Goal: Task Accomplishment & Management: Use online tool/utility

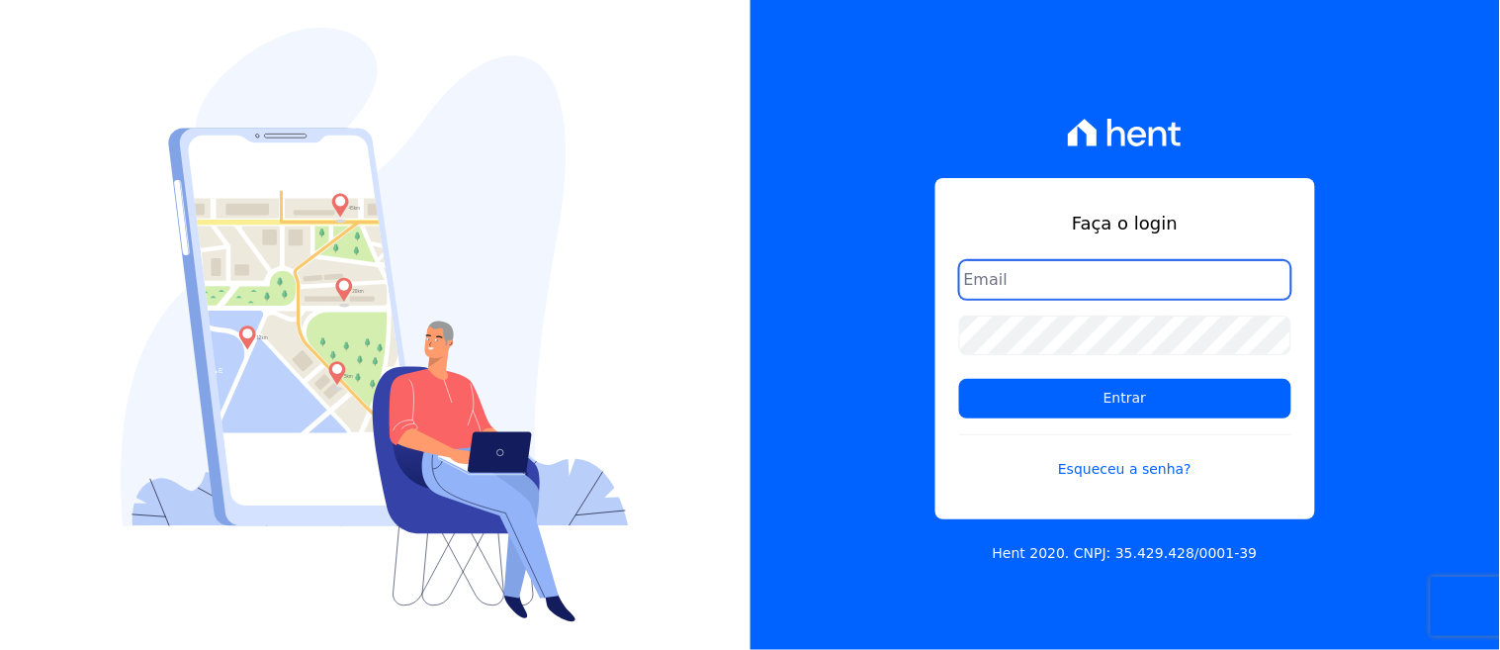
type input "[EMAIL_ADDRESS][DOMAIN_NAME]"
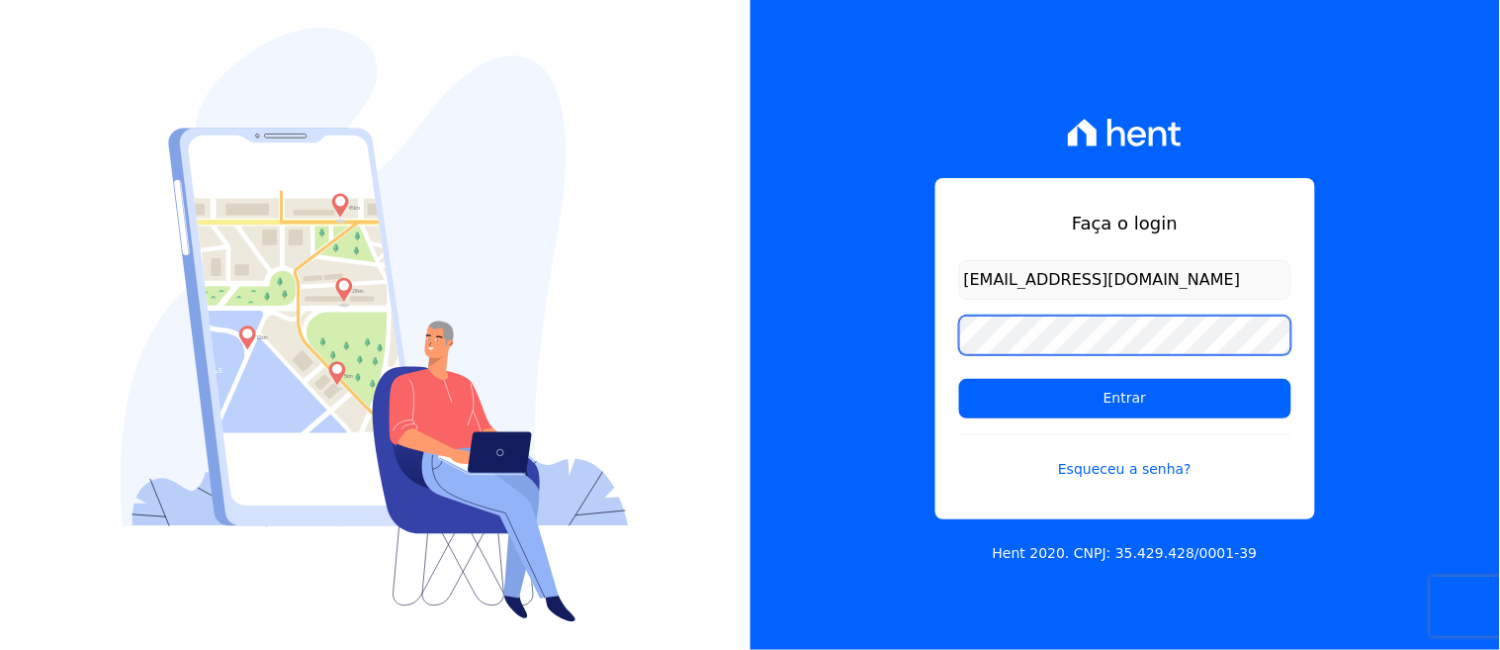
click at [835, 394] on div "Faça o login [EMAIL_ADDRESS][DOMAIN_NAME] Entrar Esqueceu a senha? Hent 2020. C…" at bounding box center [1126, 325] width 751 height 650
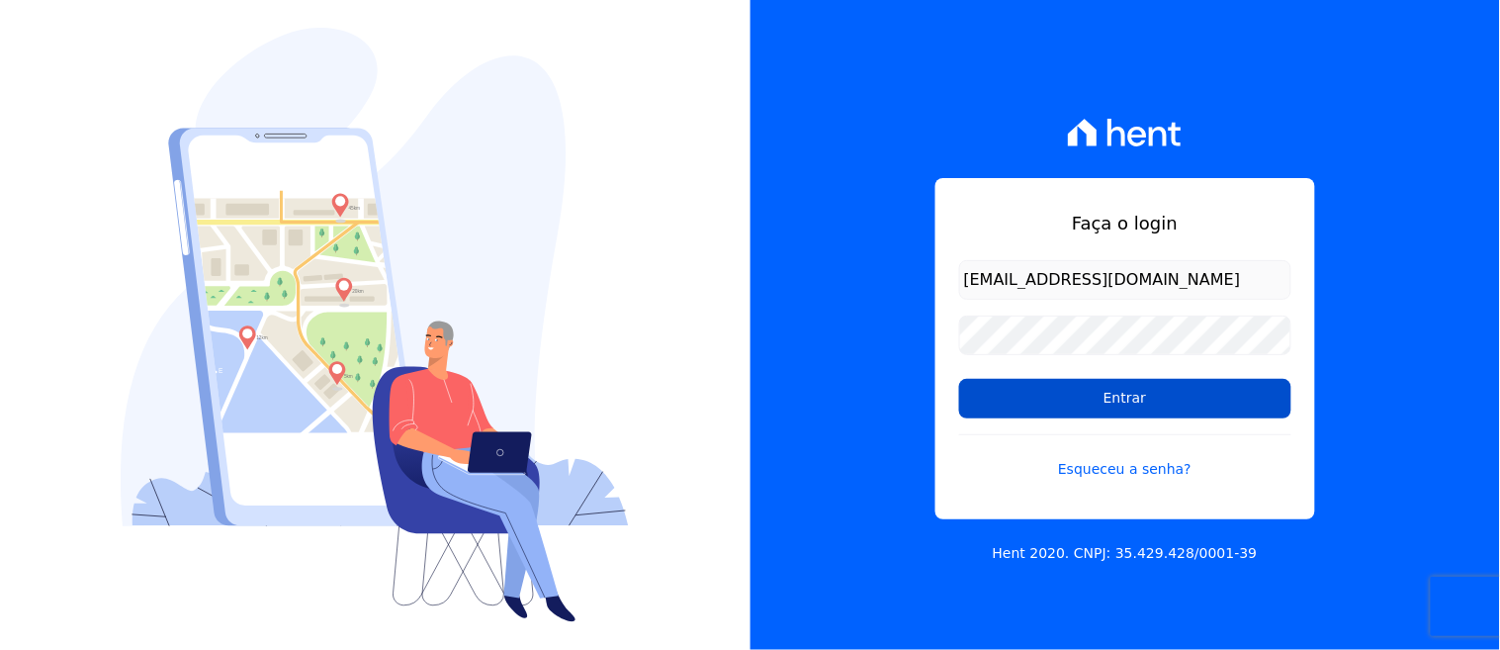
click at [986, 392] on input "Entrar" at bounding box center [1125, 399] width 332 height 40
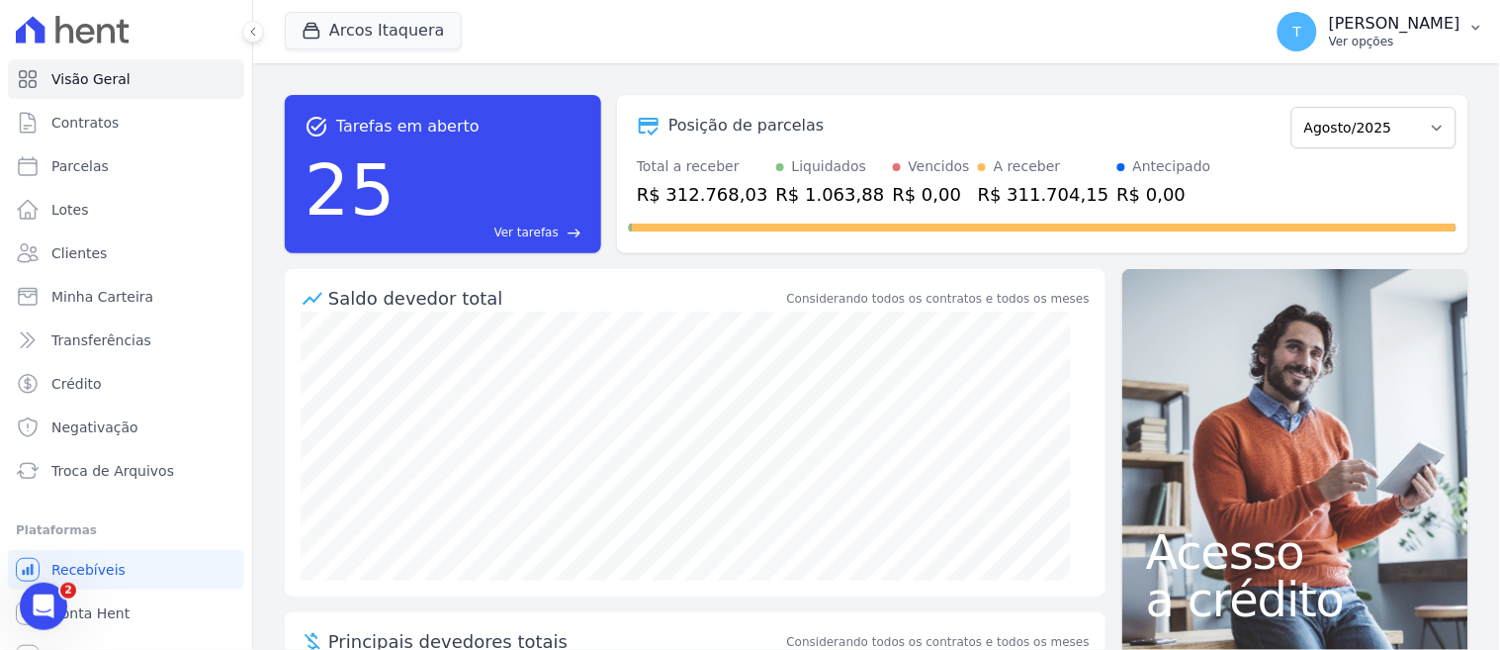
click at [1335, 18] on p "[PERSON_NAME]" at bounding box center [1395, 24] width 132 height 20
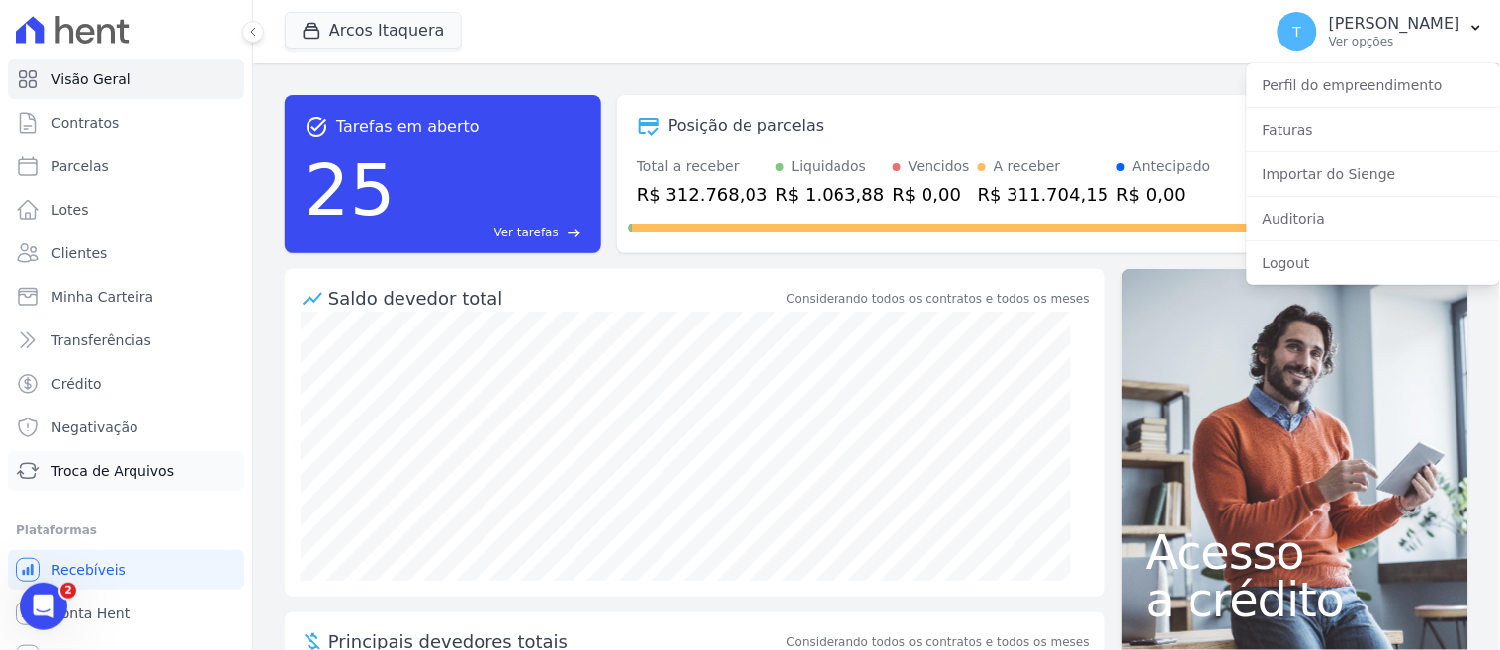
click at [110, 469] on span "Troca de Arquivos" at bounding box center [112, 471] width 123 height 20
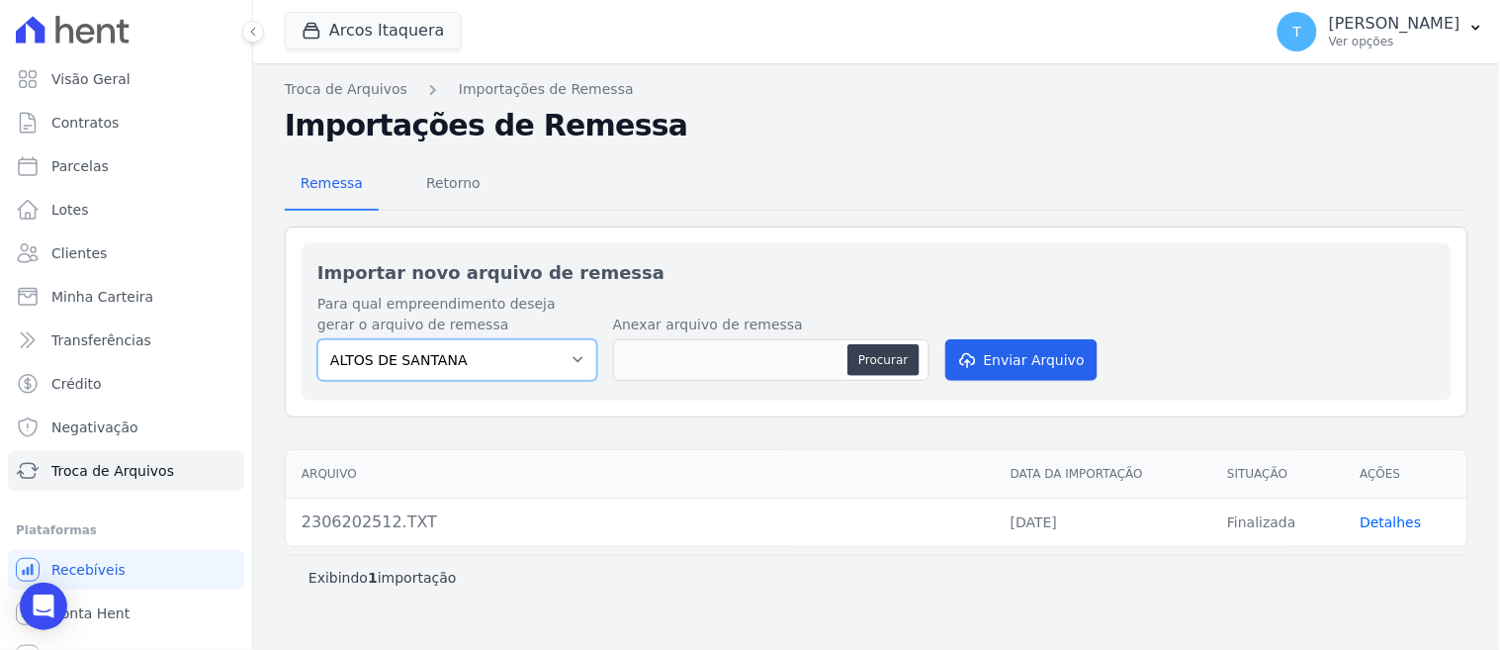
click at [459, 354] on select "ALTOS DE [PERSON_NAME] Itaquera ARTE VILA [PERSON_NAME] CLUB Inspire LINK [GEOG…" at bounding box center [457, 360] width 280 height 42
click at [400, 344] on select "ALTOS DE [PERSON_NAME] Itaquera ARTE VILA [PERSON_NAME] CLUB Inspire LINK [GEOG…" at bounding box center [457, 360] width 280 height 42
select select "798d34ef-1a76-4a01-aecd-278a2202ade3"
click at [317, 339] on select "ALTOS DE [PERSON_NAME] Itaquera ARTE VILA [PERSON_NAME] CLUB Inspire LINK [GEOG…" at bounding box center [457, 360] width 280 height 42
click at [877, 360] on button "Procurar" at bounding box center [883, 360] width 71 height 32
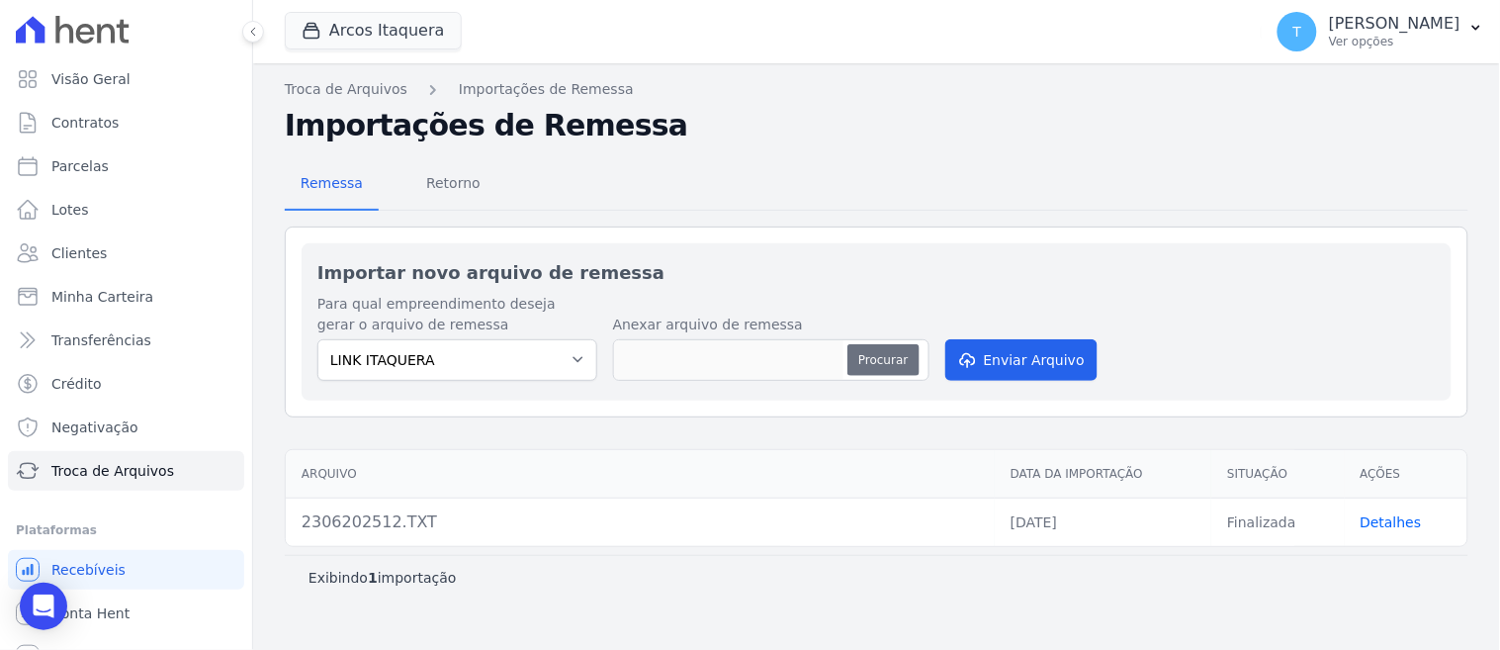
type input "150820257.TXT"
click at [1013, 354] on button "Enviar Arquivo" at bounding box center [1021, 360] width 152 height 42
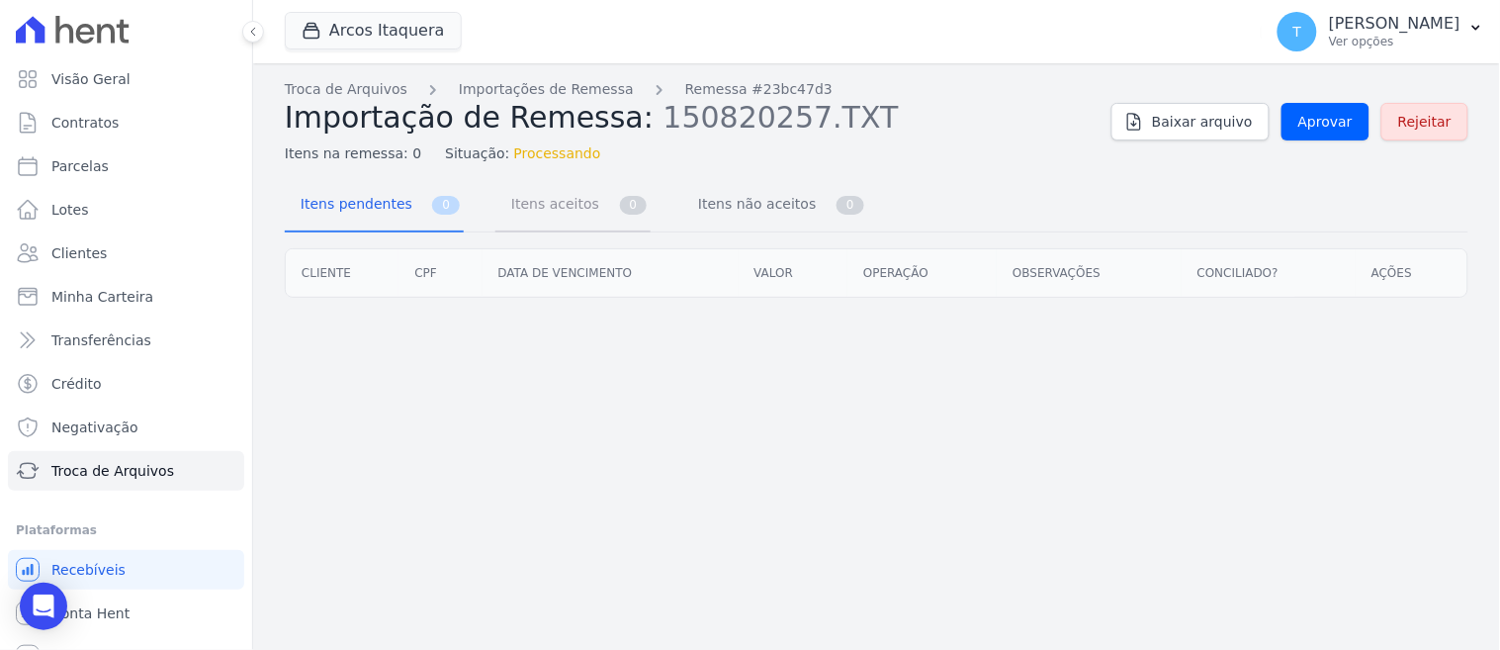
click at [620, 202] on span "0" at bounding box center [634, 205] width 28 height 19
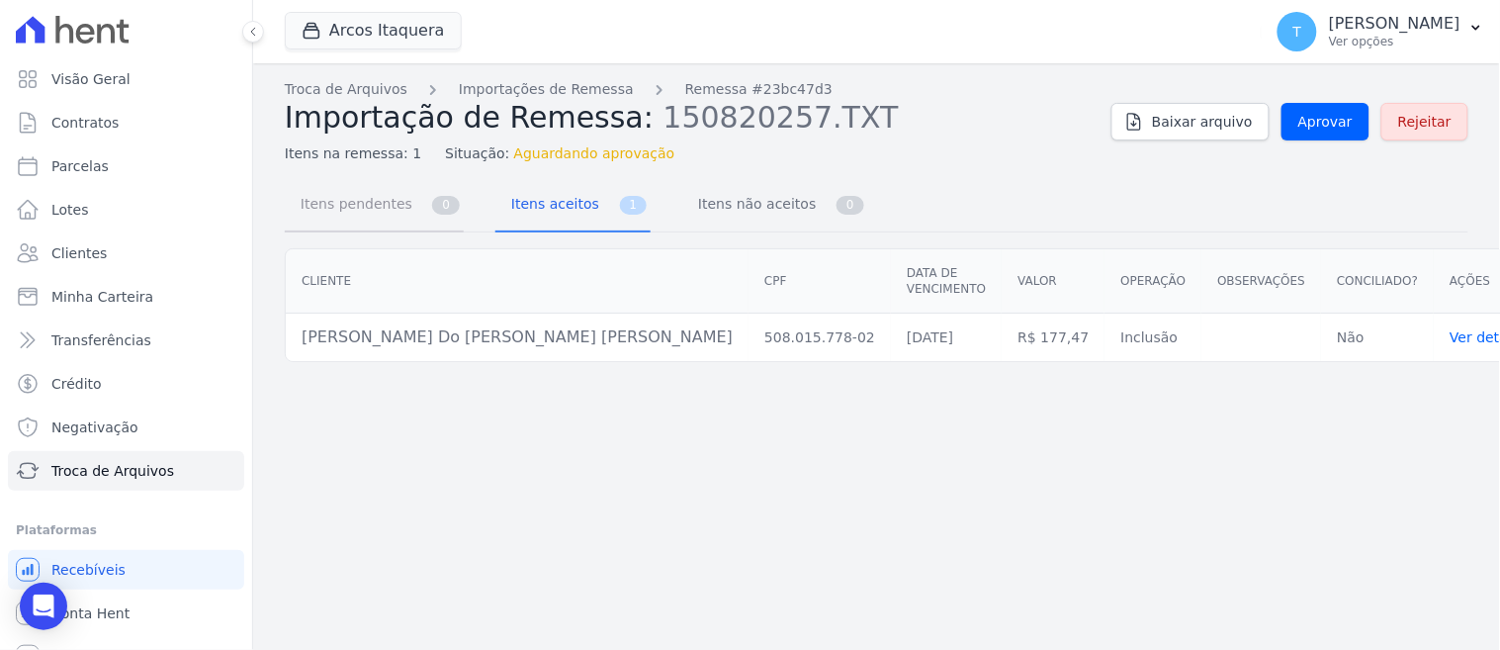
click at [410, 218] on link "Itens pendentes 0" at bounding box center [374, 206] width 179 height 52
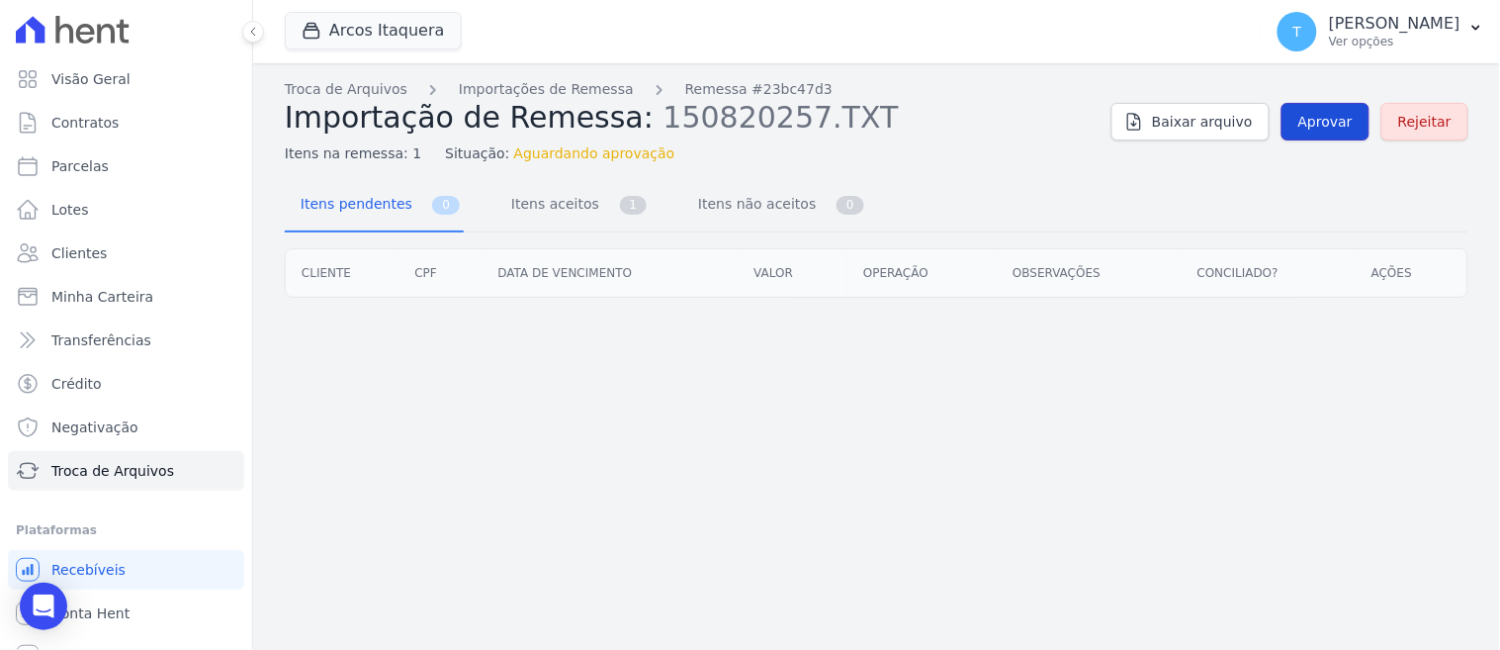
click at [1327, 119] on span "Aprovar" at bounding box center [1325, 122] width 54 height 20
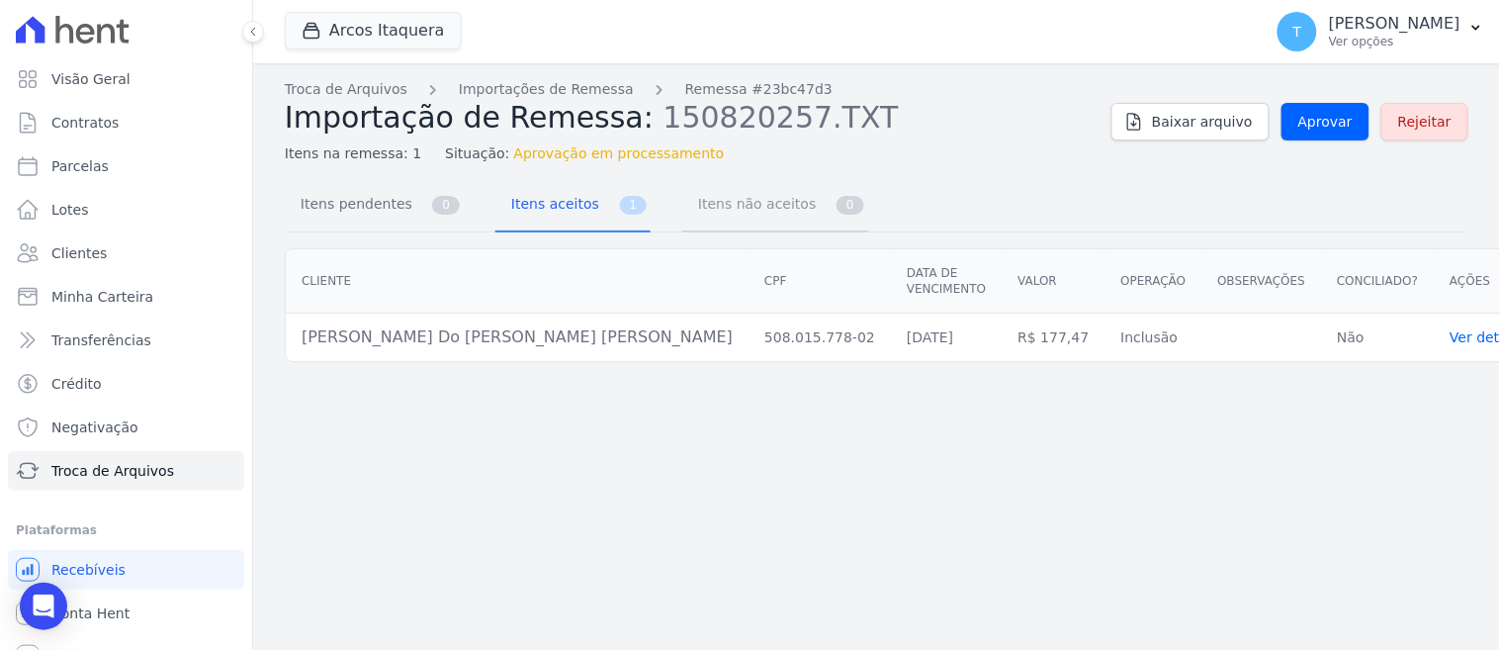
click at [732, 201] on span "Itens não aceitos" at bounding box center [753, 204] width 134 height 40
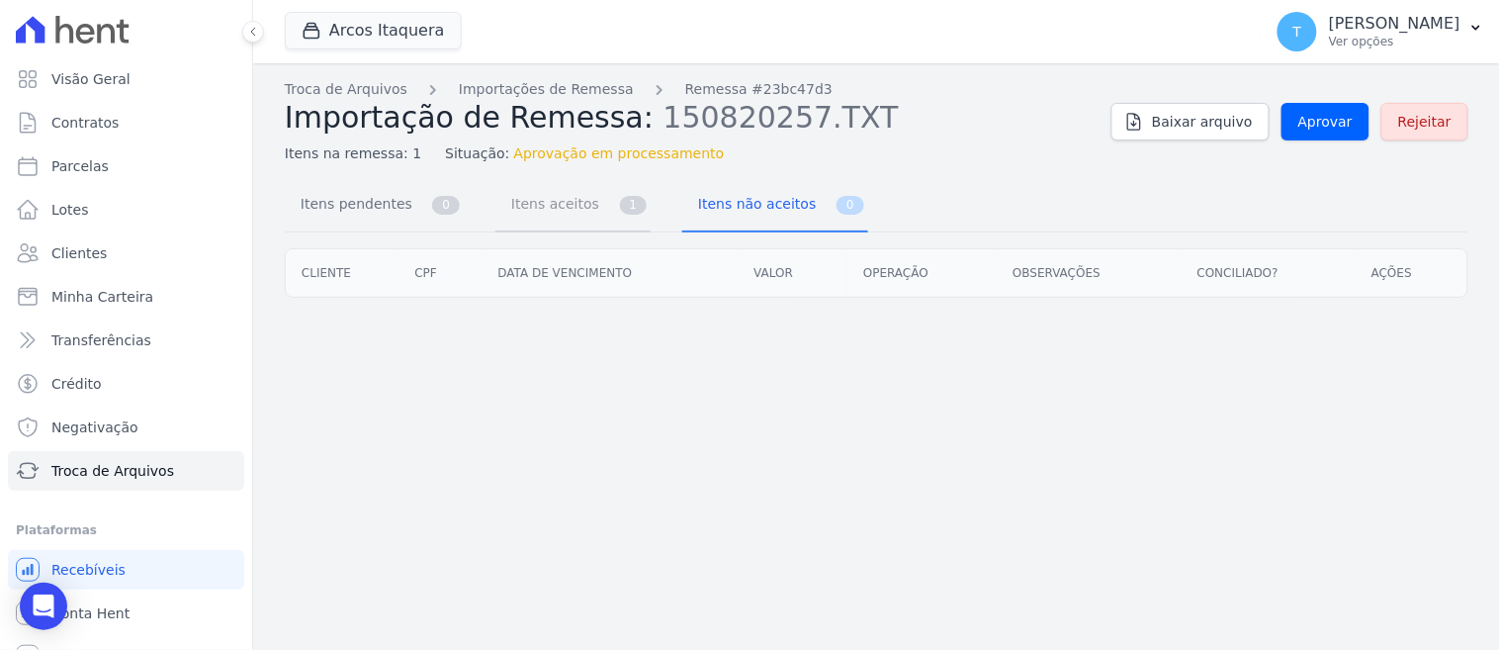
click at [585, 218] on link "Itens aceitos 1" at bounding box center [572, 206] width 155 height 52
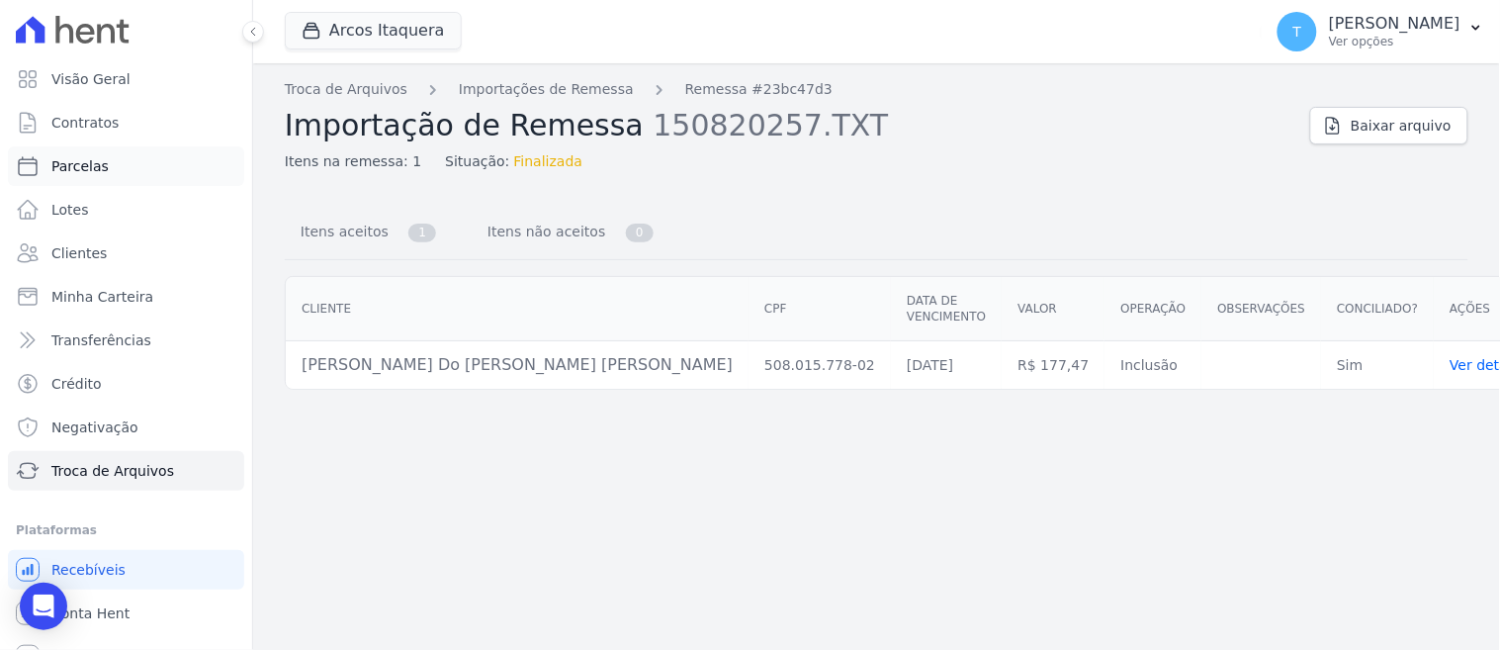
click at [112, 168] on link "Parcelas" at bounding box center [126, 166] width 236 height 40
select select
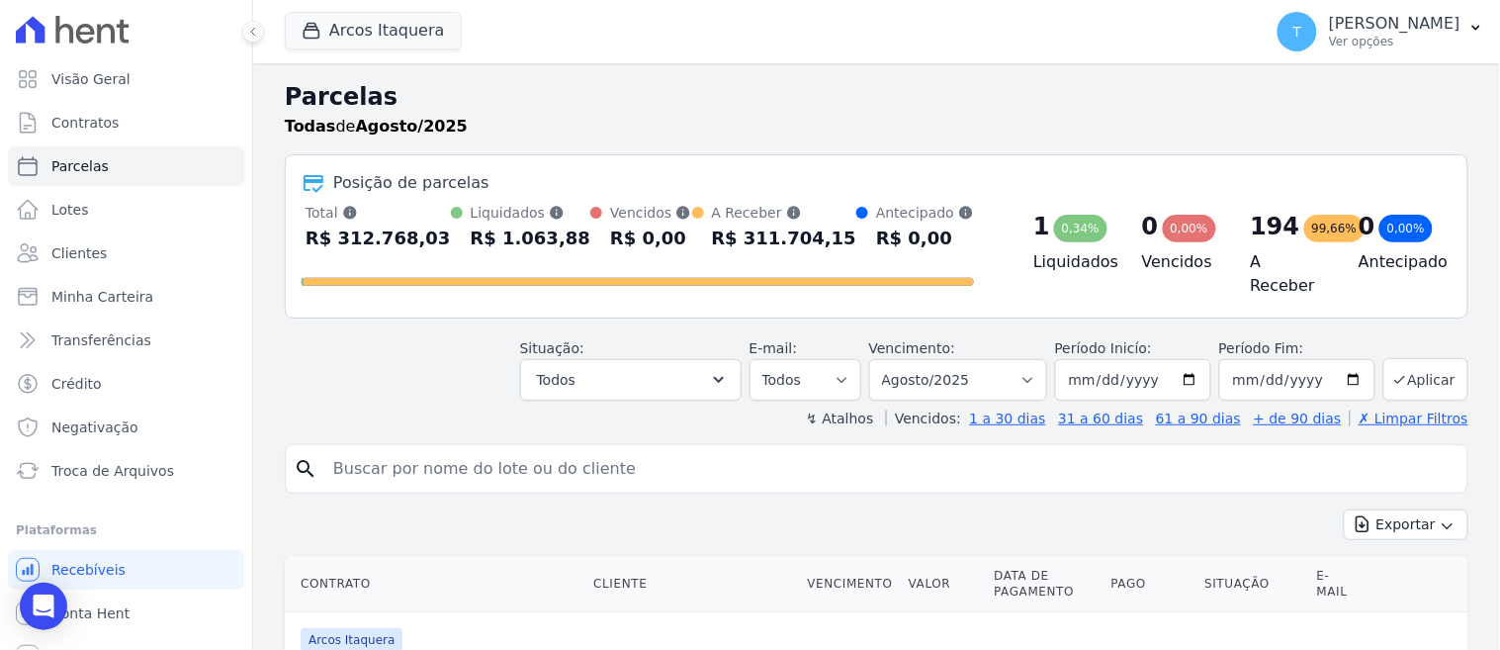
click at [471, 453] on input "search" at bounding box center [890, 469] width 1138 height 40
paste input "Wesley do Nascimento Vieira"
type input "Wesley do Nascimento Vieira"
select select
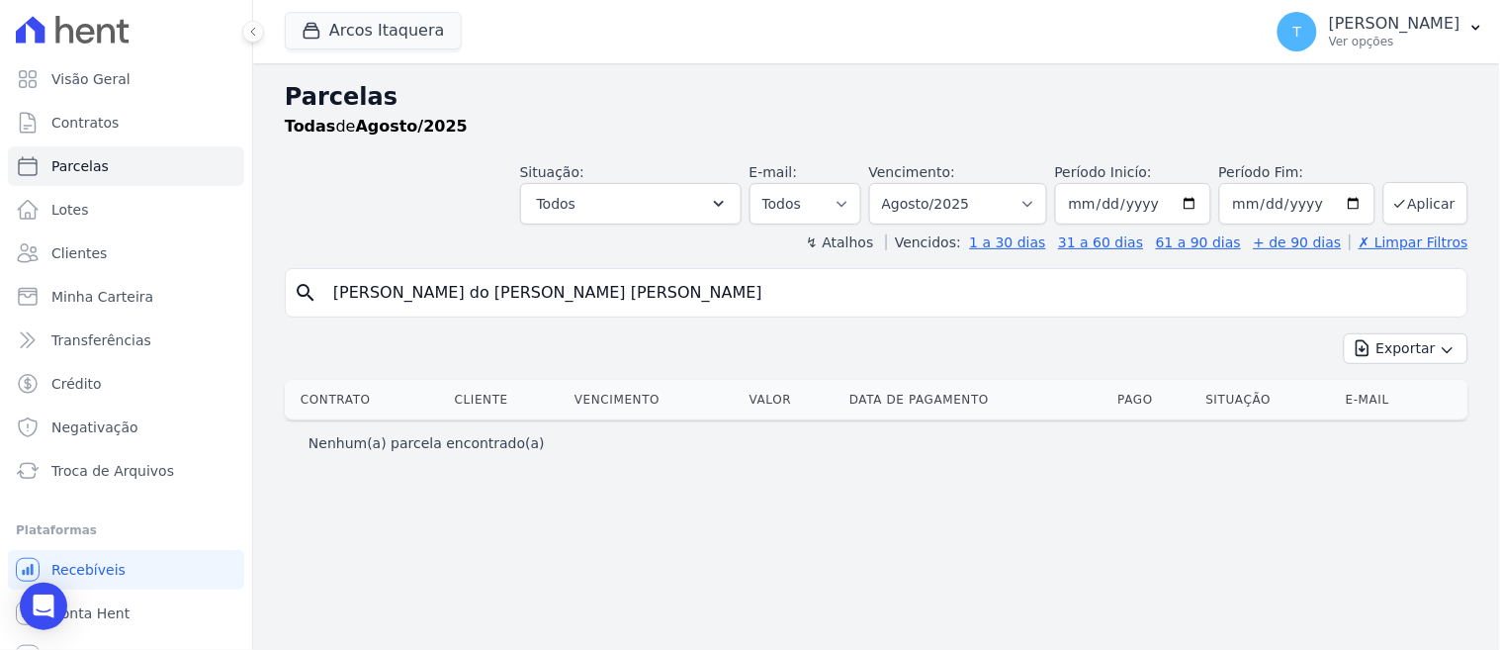
click at [418, 304] on input "Wesley do Nascimento Vieira" at bounding box center [890, 293] width 1138 height 40
click at [359, 30] on button "Arcos Itaquera" at bounding box center [373, 31] width 177 height 38
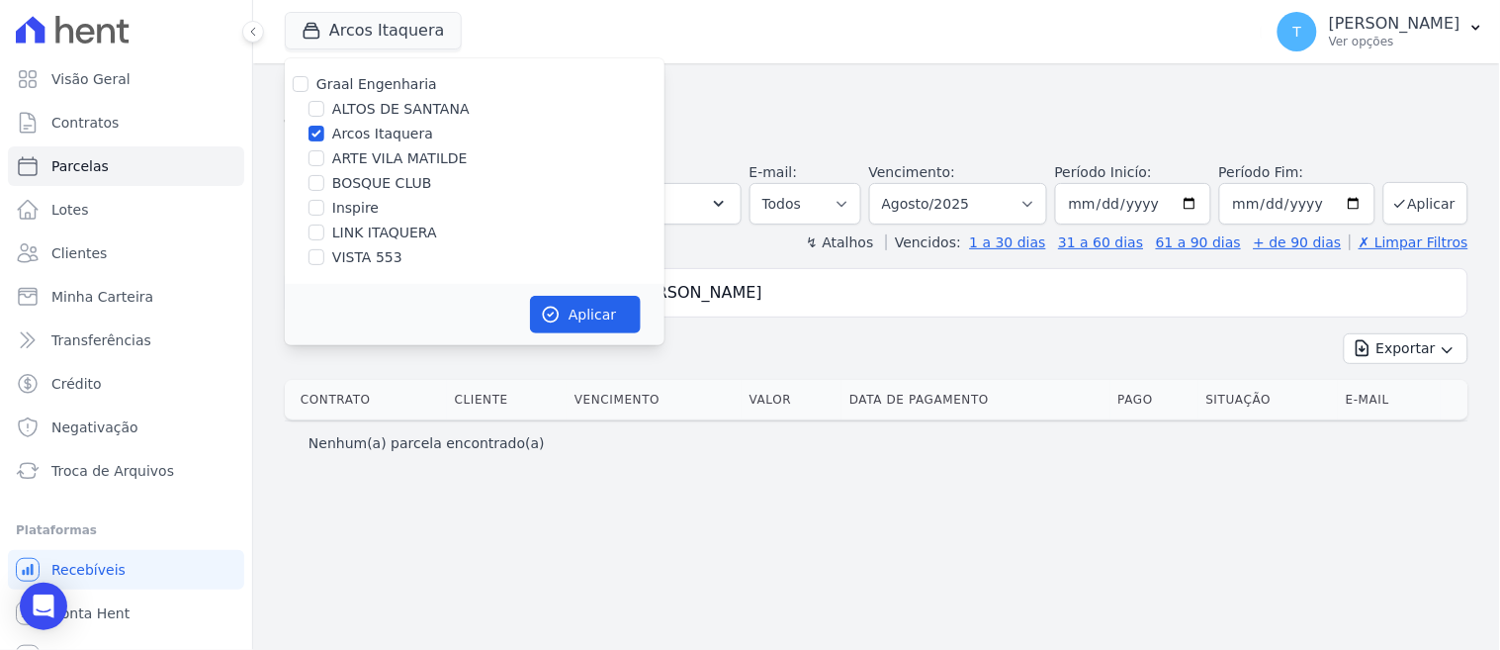
click at [393, 77] on label "Graal Engenharia" at bounding box center [376, 84] width 121 height 16
click at [309, 77] on input "Graal Engenharia" at bounding box center [301, 84] width 16 height 16
checkbox input "true"
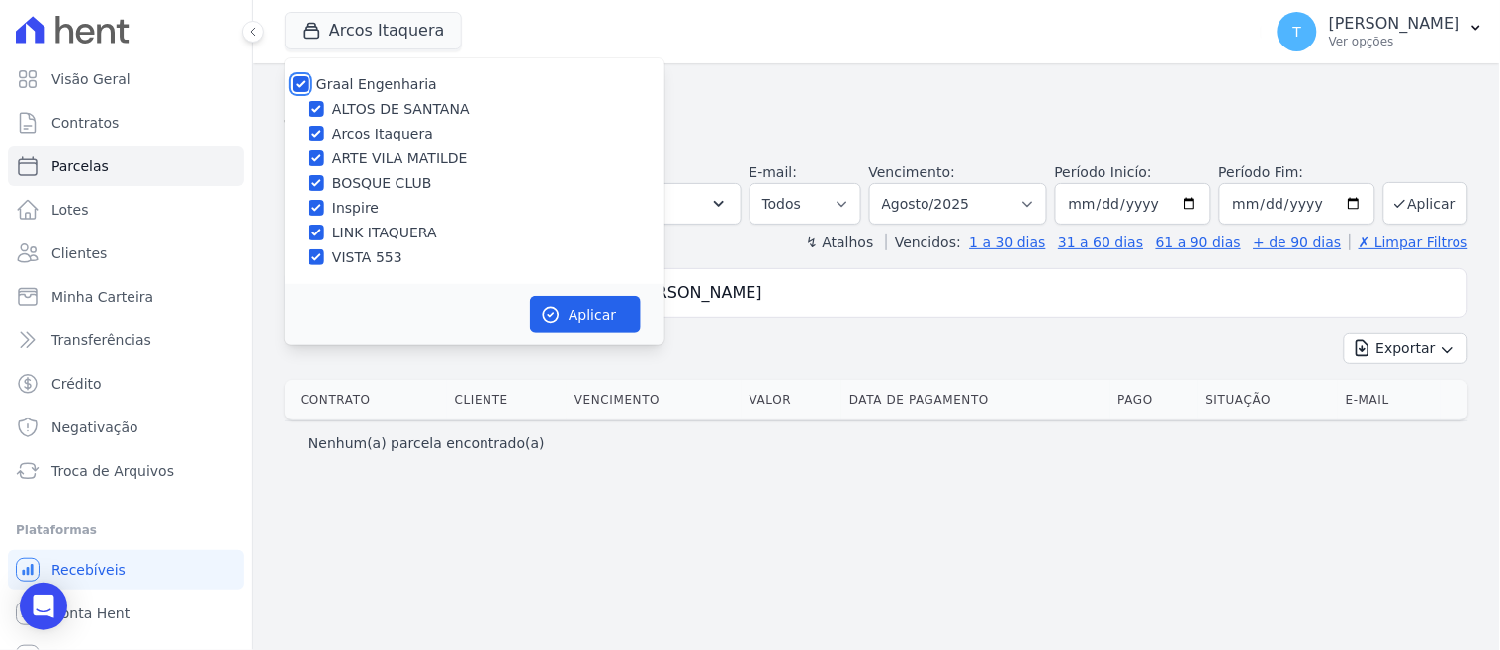
checkbox input "true"
click at [530, 310] on button "Aplicar" at bounding box center [585, 315] width 111 height 38
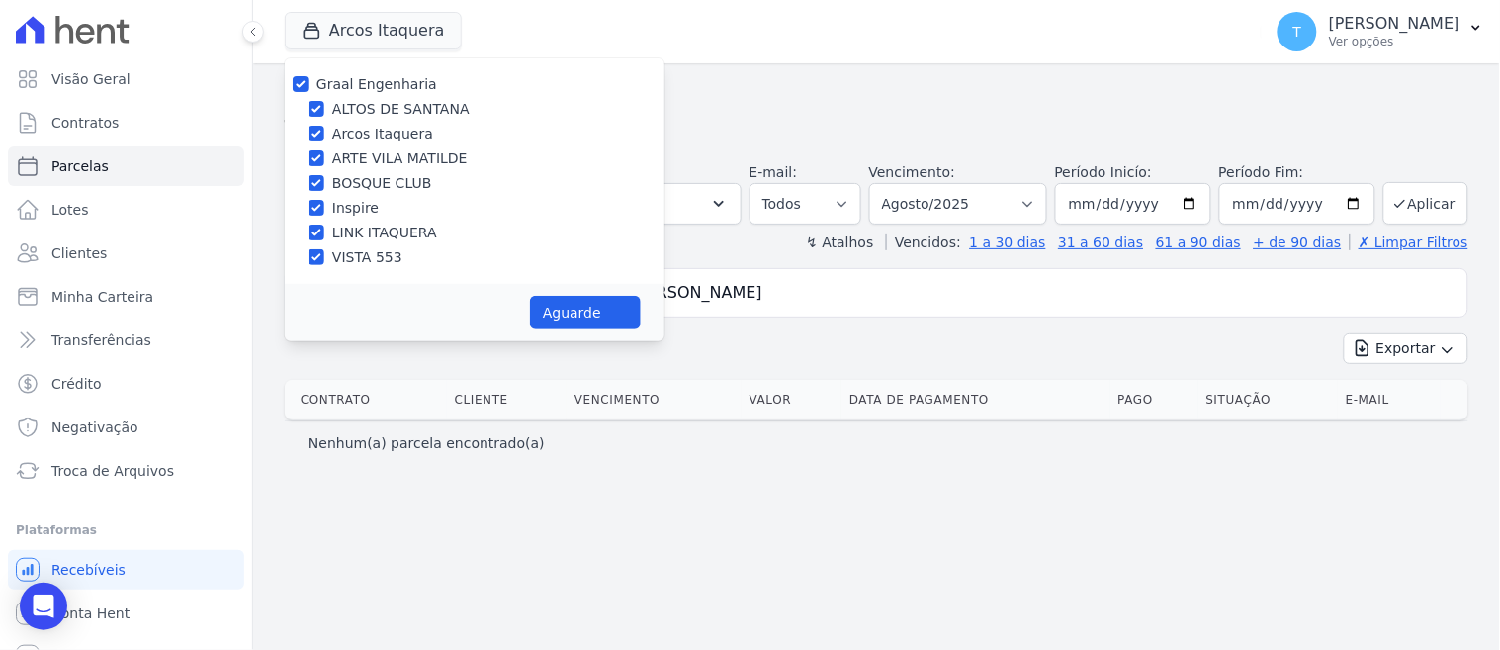
select select
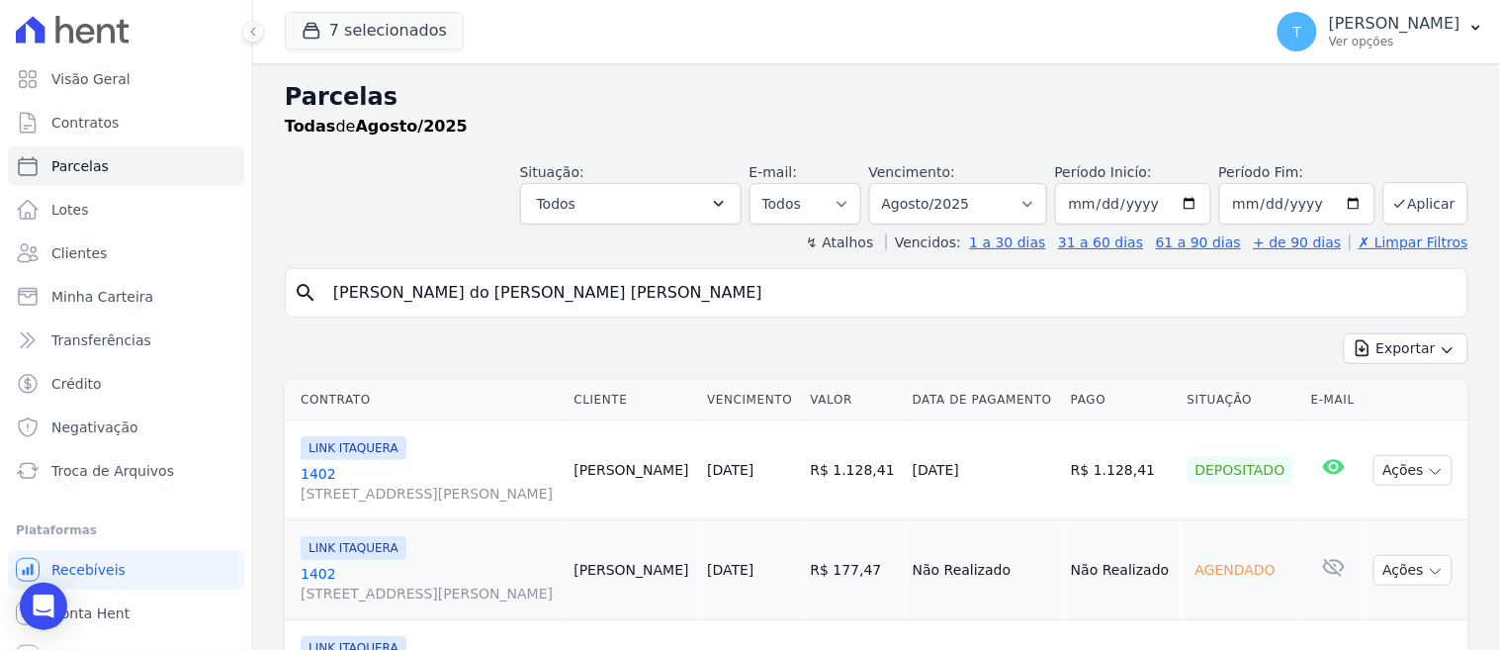
click at [559, 291] on input "Wesley do Nascimento Vieira" at bounding box center [890, 293] width 1138 height 40
drag, startPoint x: 559, startPoint y: 291, endPoint x: 81, endPoint y: 282, distance: 477.7
click at [81, 282] on div "Visão Geral Contratos Parcelas Lotes Clientes Minha Carteira Transferências Cré…" at bounding box center [750, 325] width 1500 height 650
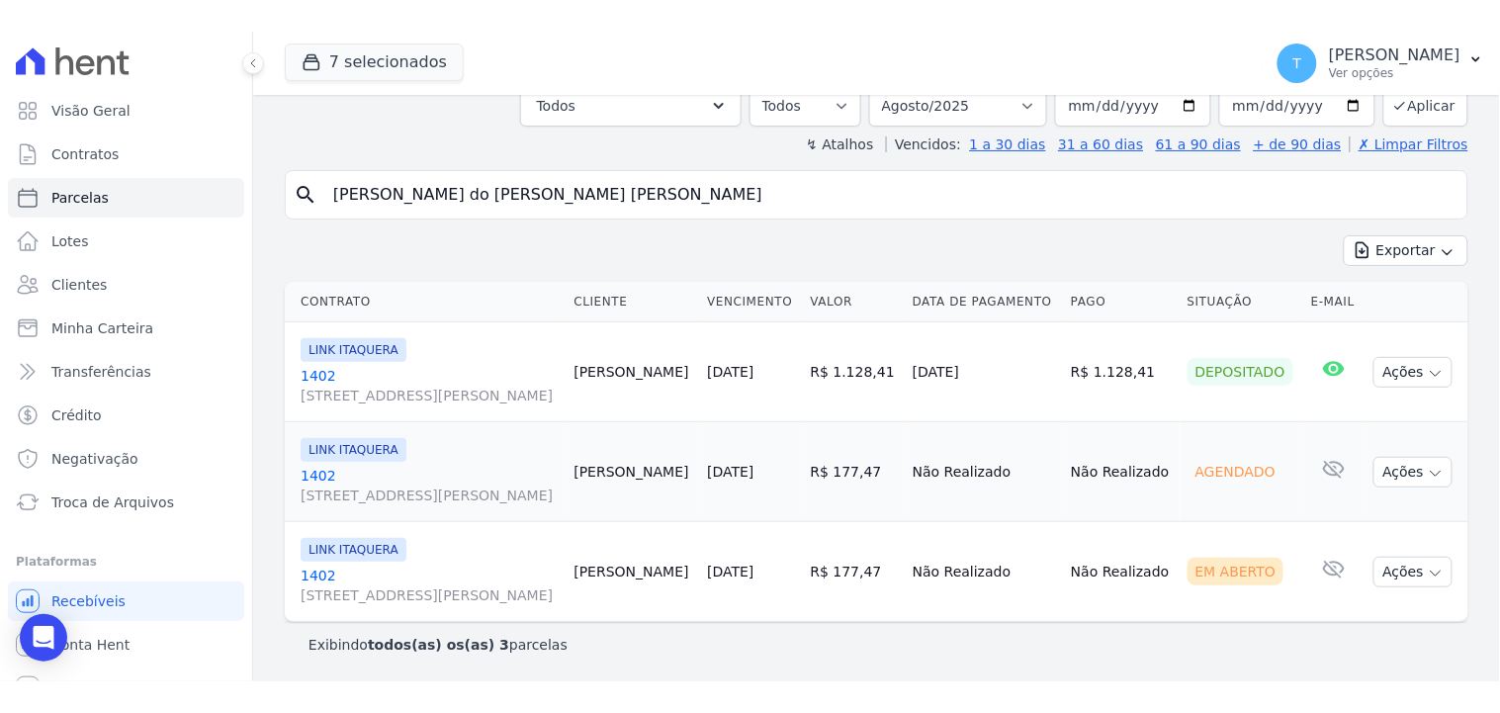
scroll to position [131, 0]
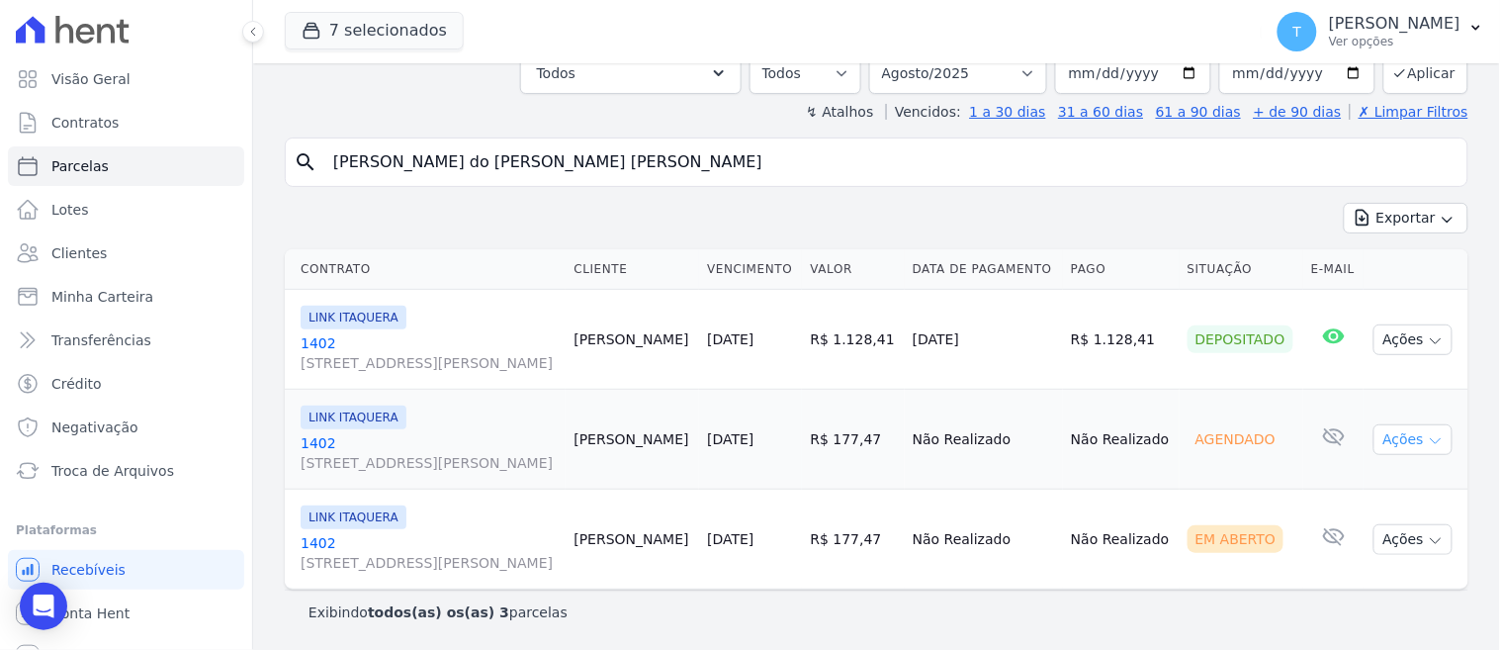
click at [1405, 445] on button "Ações" at bounding box center [1413, 439] width 79 height 31
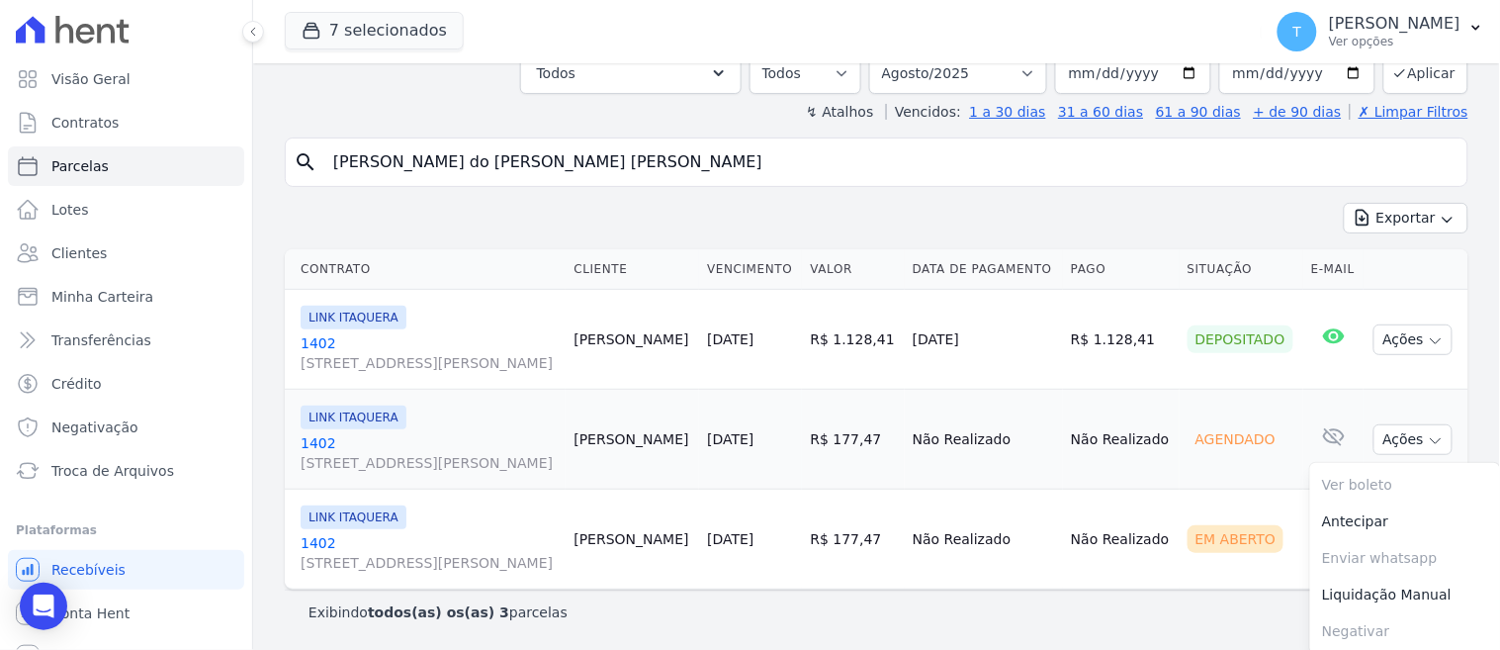
click at [1122, 594] on div "Contrato Cliente Vencimento Valor Data de Pagamento Pago Situação E-mail LINK I…" at bounding box center [876, 419] width 1247 height 356
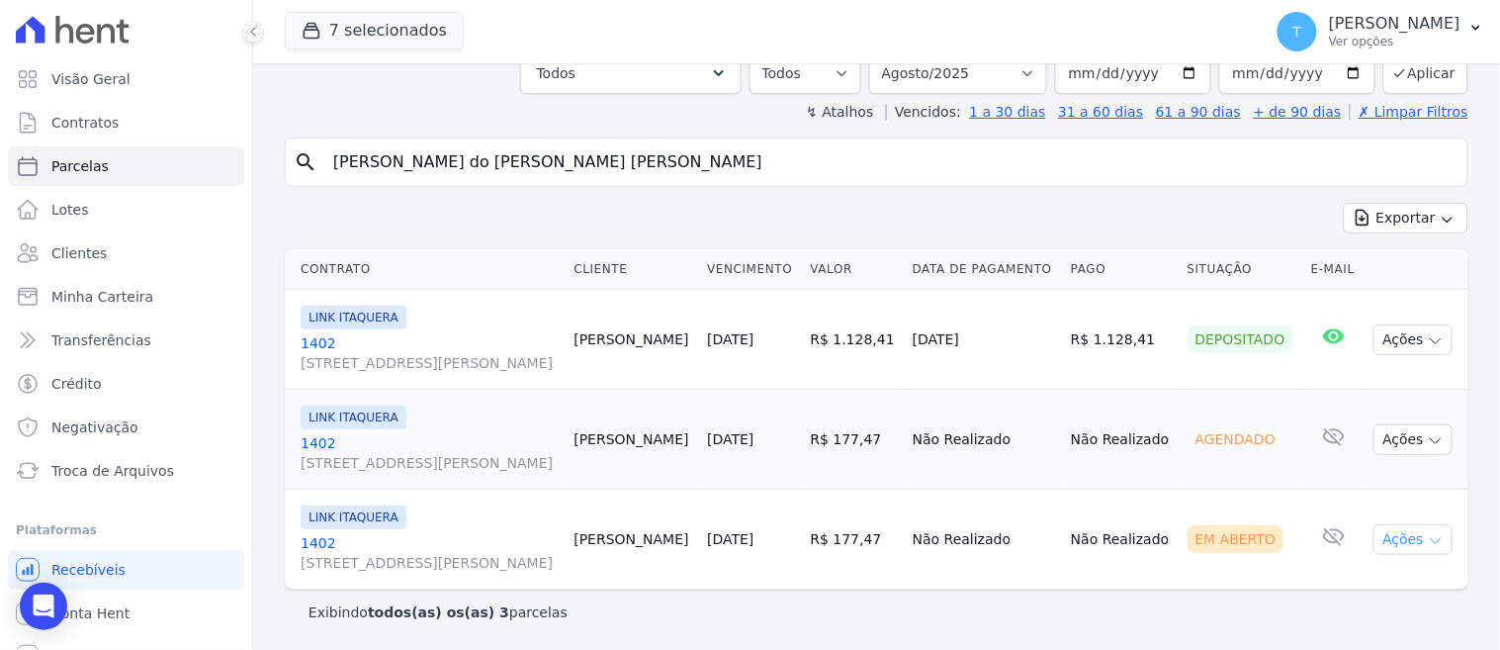
click at [1381, 531] on button "Ações" at bounding box center [1413, 539] width 79 height 31
click at [1348, 589] on link "Ver boleto" at bounding box center [1405, 585] width 190 height 37
